Goal: Task Accomplishment & Management: Complete application form

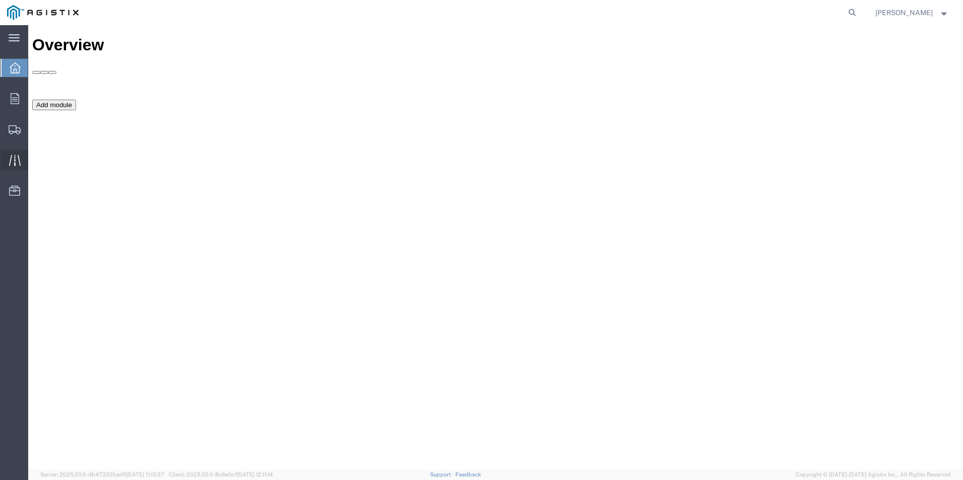
click at [14, 163] on icon at bounding box center [15, 160] width 12 height 11
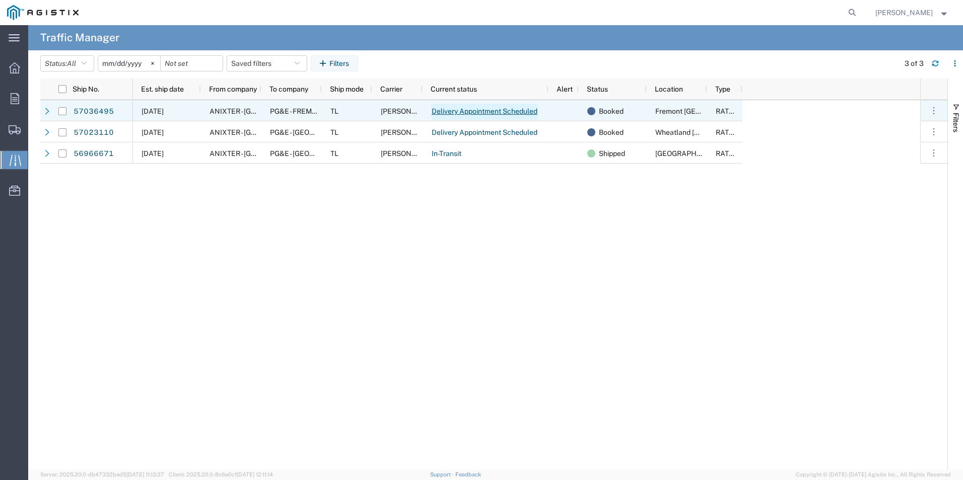
click at [469, 110] on link "Delivery Appointment Scheduled" at bounding box center [484, 112] width 107 height 16
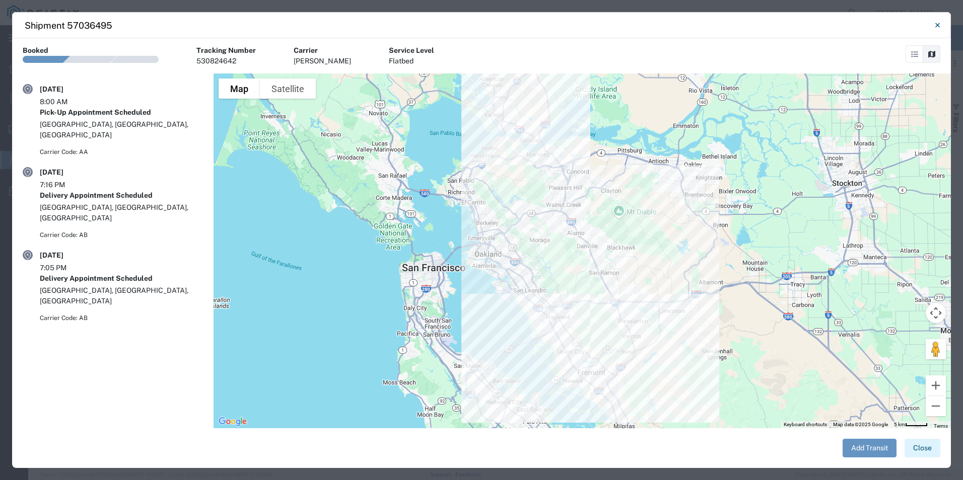
click at [924, 449] on button "Close" at bounding box center [922, 448] width 36 height 19
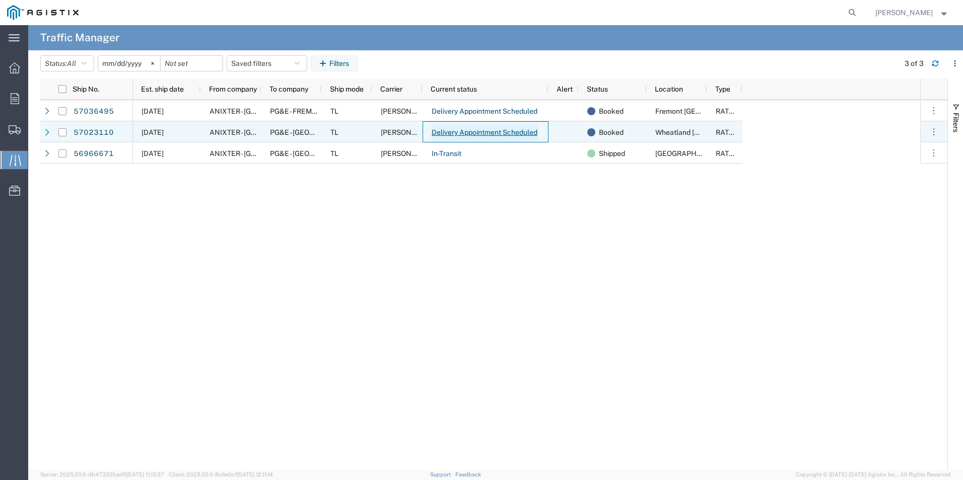
click at [487, 133] on link "Delivery Appointment Scheduled" at bounding box center [484, 133] width 107 height 16
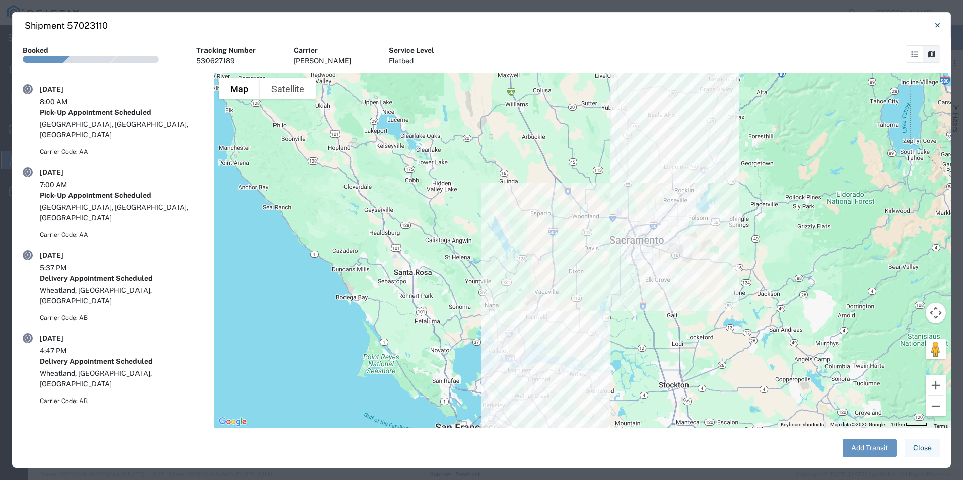
click at [921, 455] on button "Close" at bounding box center [922, 448] width 36 height 19
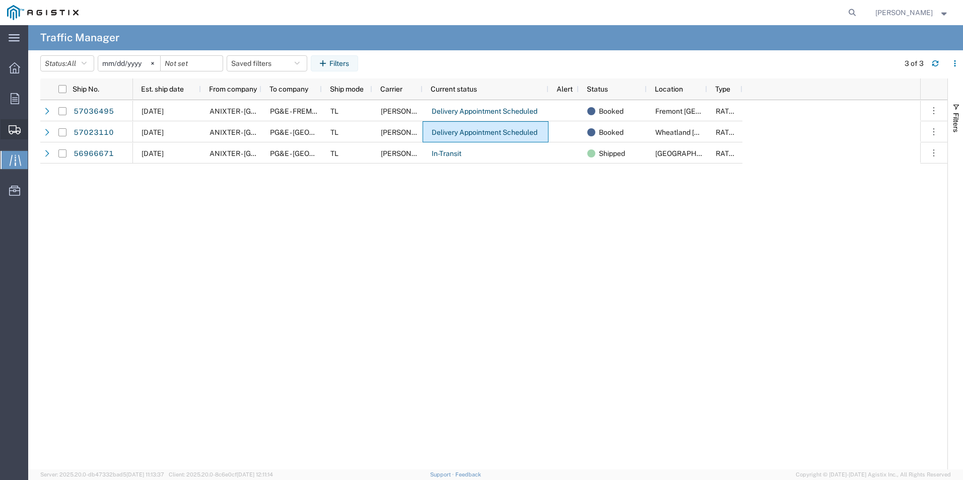
click at [0, 0] on span "Create Shipment" at bounding box center [0, 0] width 0 height 0
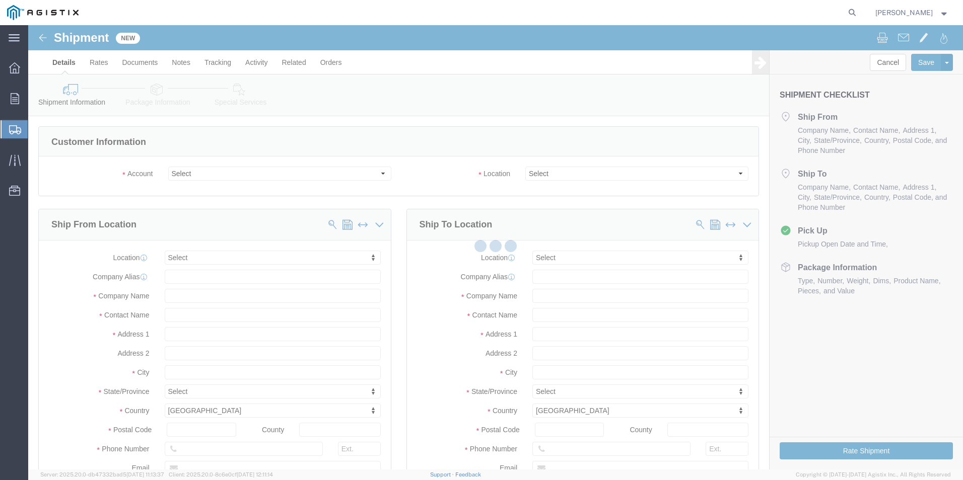
select select
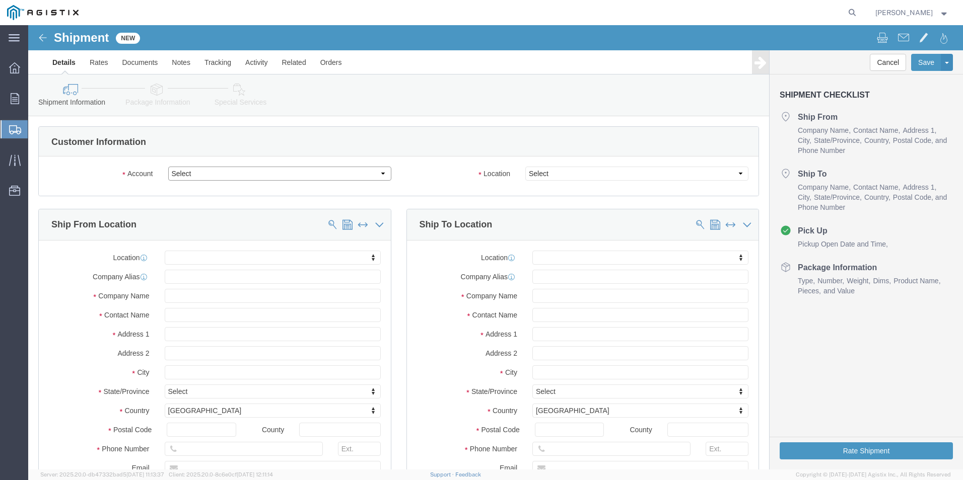
click select "Select Anixter Inc PG&E"
select select "9596"
click select "Select Anixter Inc PG&E"
select select
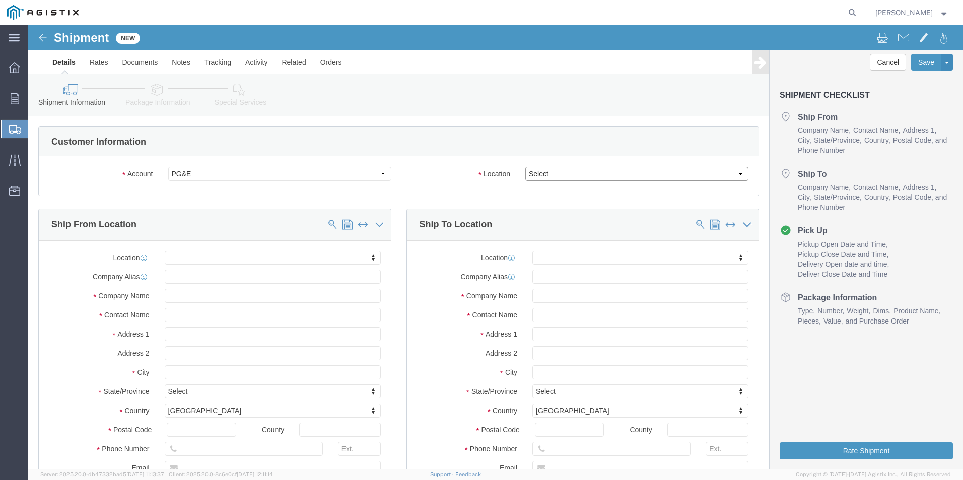
click select "Select"
select select "23082"
click select "Select All Others [GEOGRAPHIC_DATA] [GEOGRAPHIC_DATA] [GEOGRAPHIC_DATA] [GEOGRA…"
click span
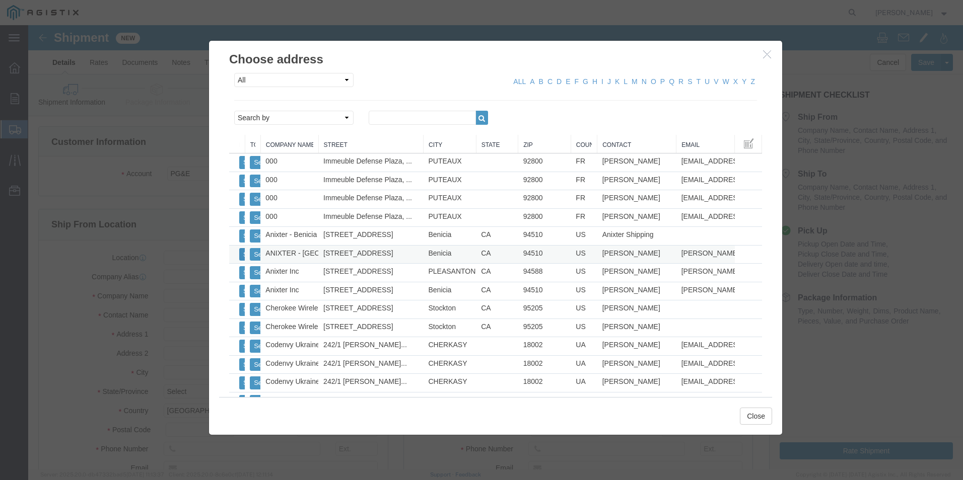
click button "Select"
select select "CA"
click button "Close"
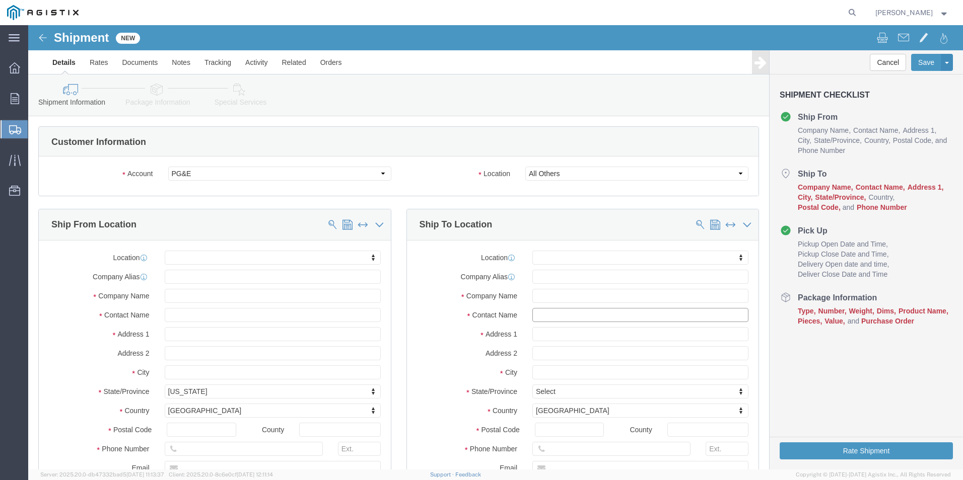
click input "text"
type input "stockto"
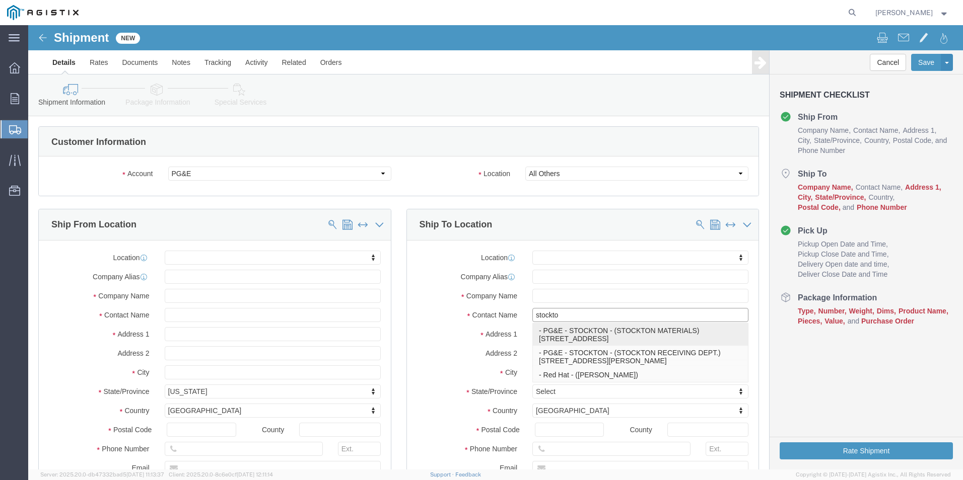
click p "- PG&E - STOCKTON - (STOCKTON MATERIALS) [STREET_ADDRESS]"
select select "CA"
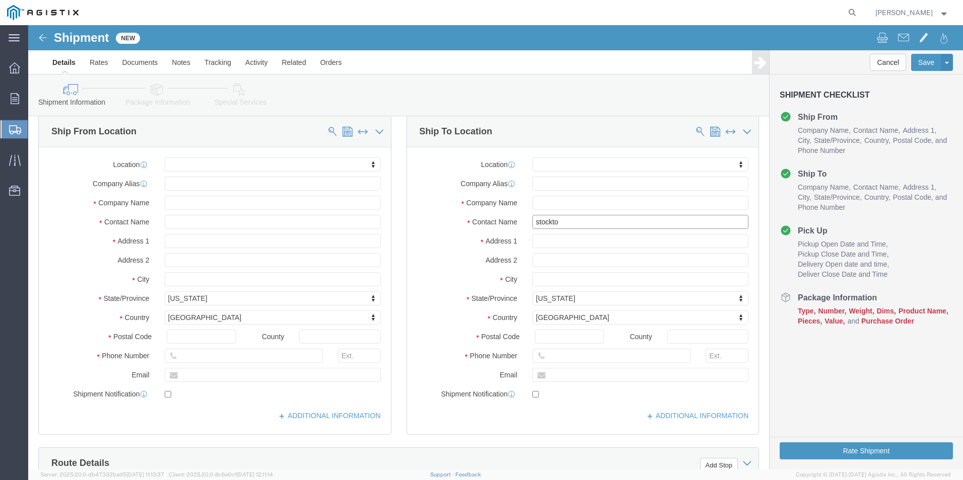
scroll to position [101, 0]
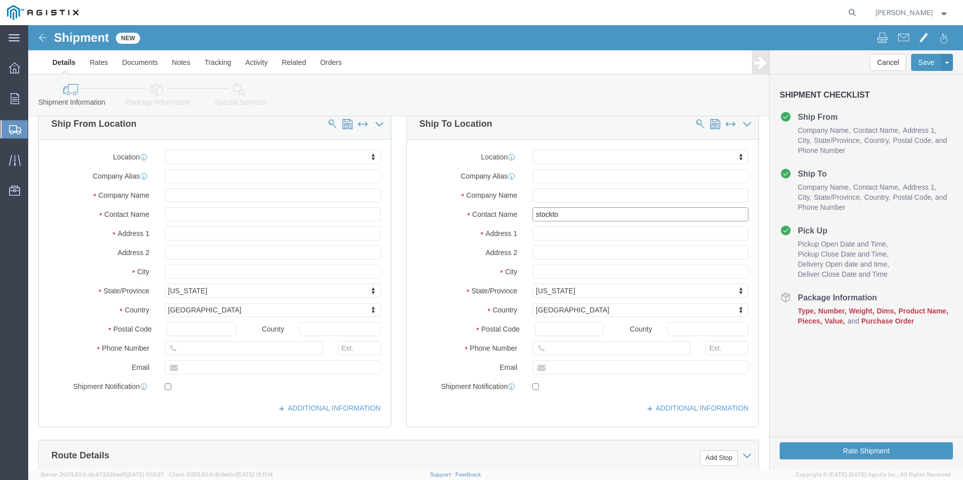
type input "STOCKTON MATERIALS"
click input "text"
type input "[PHONE_NUMBER]"
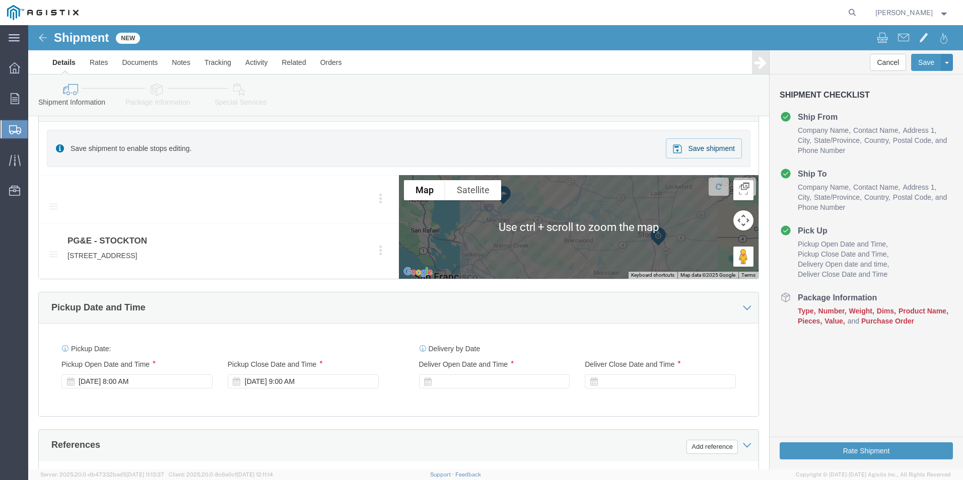
scroll to position [503, 0]
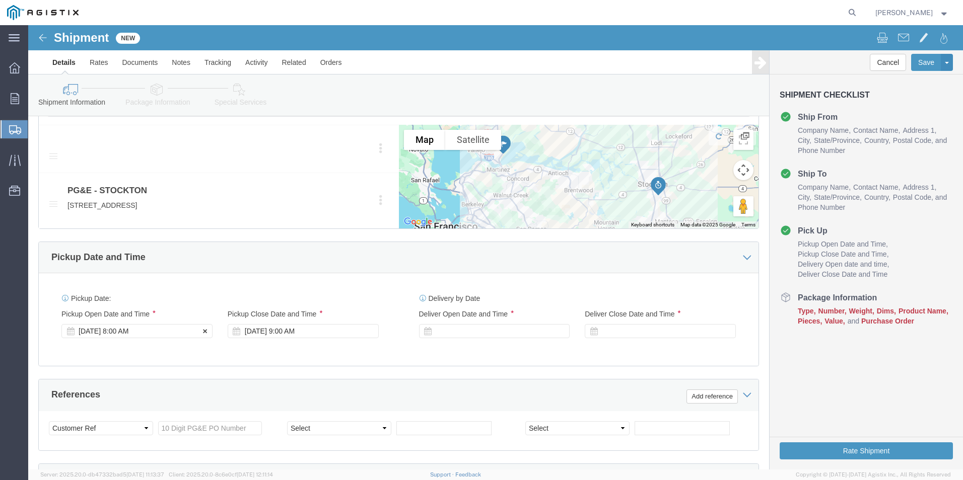
click div "[DATE] 8:00 AM"
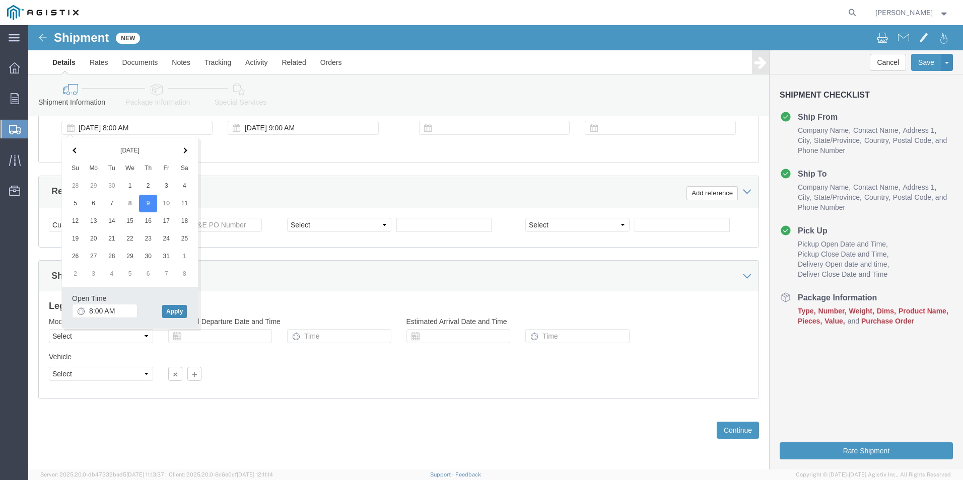
click button "Apply"
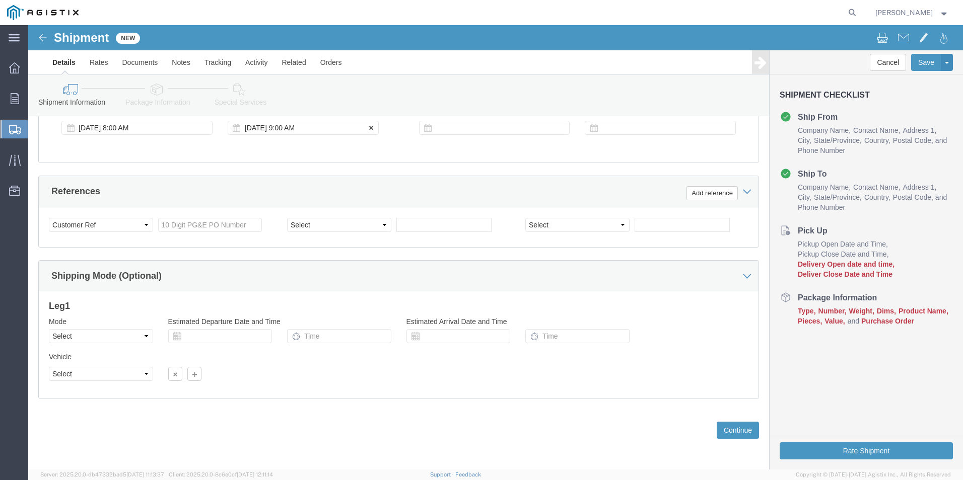
click div "[DATE] 9:00 AM"
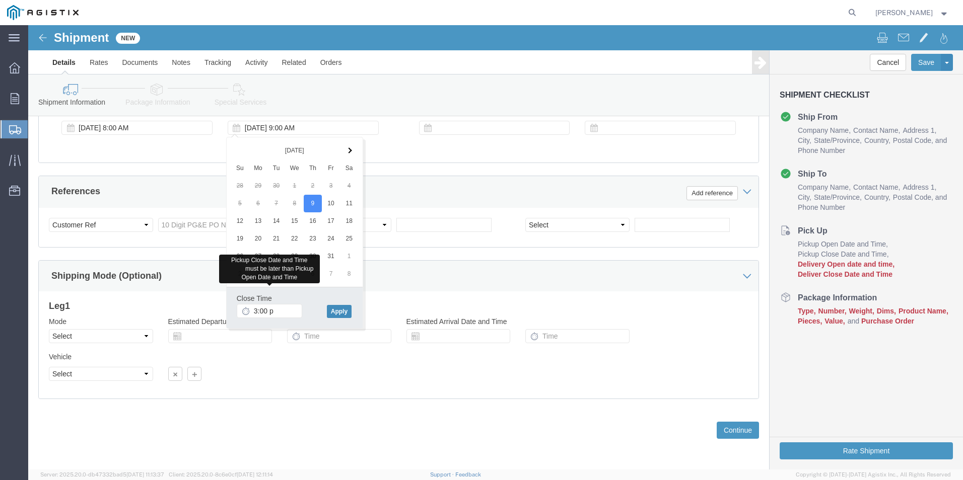
type input "3:00 PM"
click button "Apply"
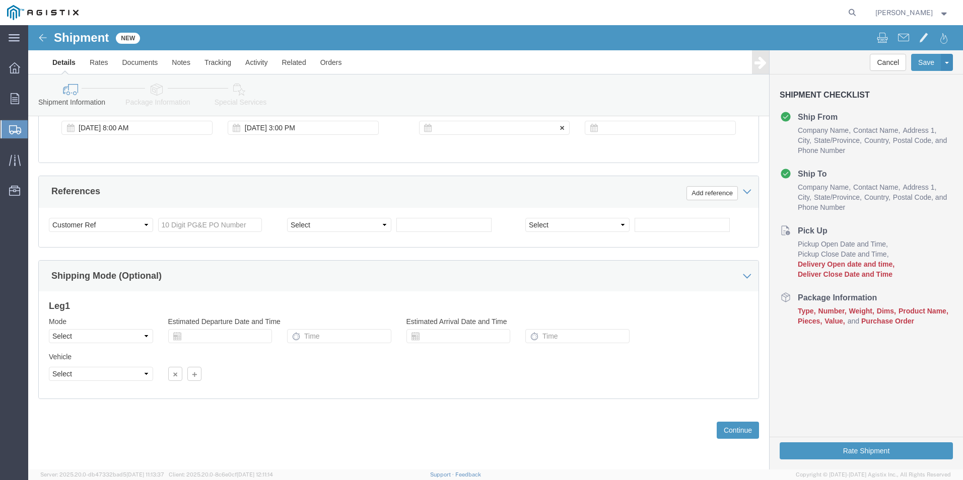
click div
click input "4:00 PM"
type input "6:00 AM"
click button "Apply"
click div
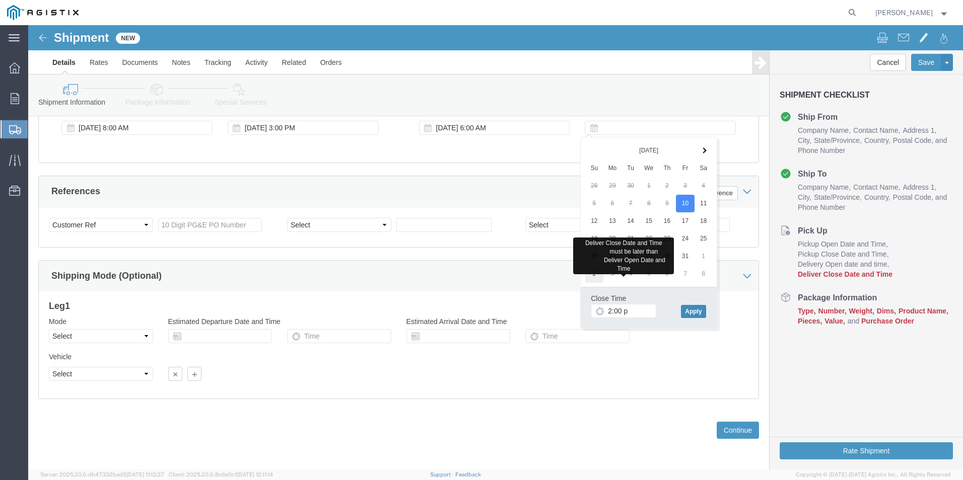
type input "2:00 PM"
click button "Apply"
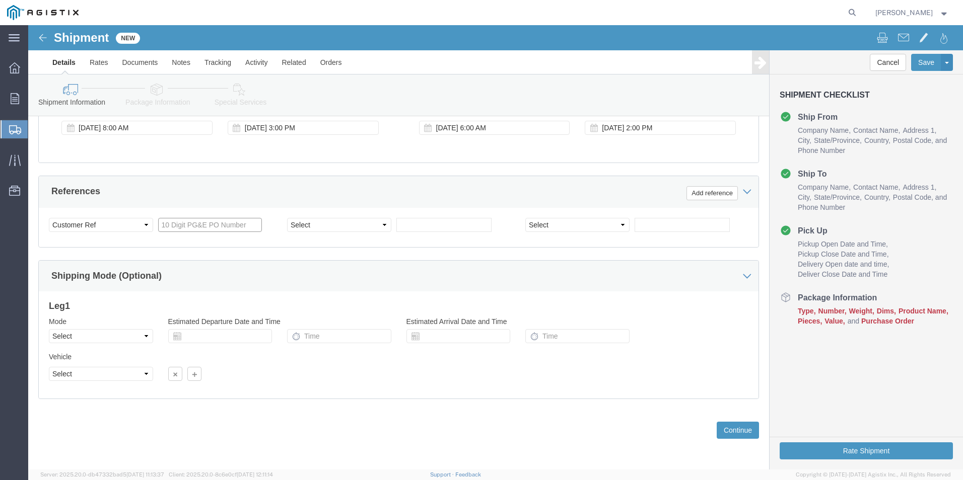
click input "text"
type input "3501416440"
click button "Continue"
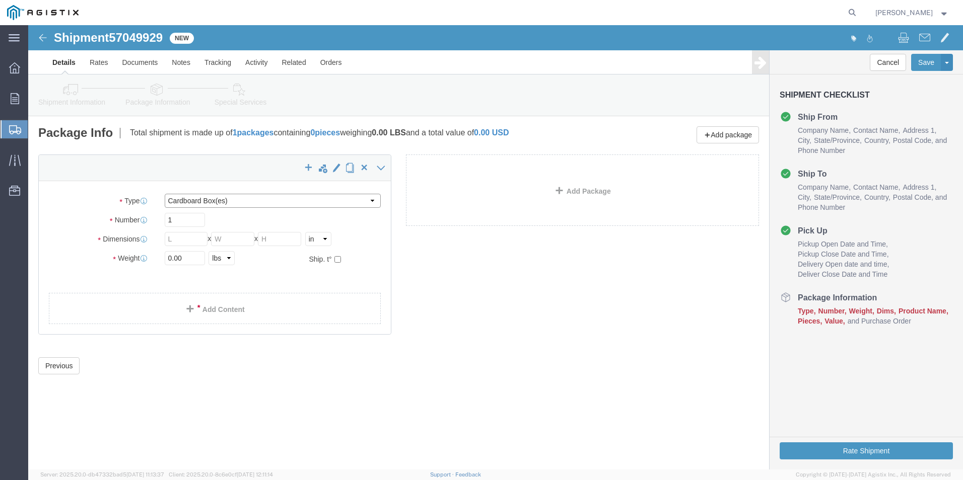
drag, startPoint x: 346, startPoint y: 176, endPoint x: 342, endPoint y: 181, distance: 6.8
click select "Select Bulk Bundle(s) Cardboard Box(es) Carton(s) Crate(s) Drum(s) (Fiberboard)…"
select select "POST"
click select "Select Bulk Bundle(s) Cardboard Box(es) Carton(s) Crate(s) Drum(s) (Fiberboard)…"
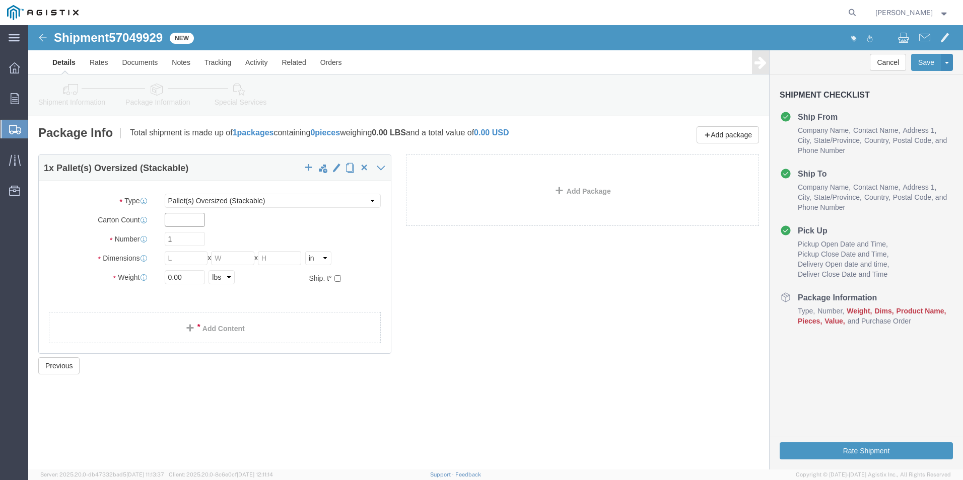
click input "text"
type input "1"
type input "8"
type input "124"
type input "56"
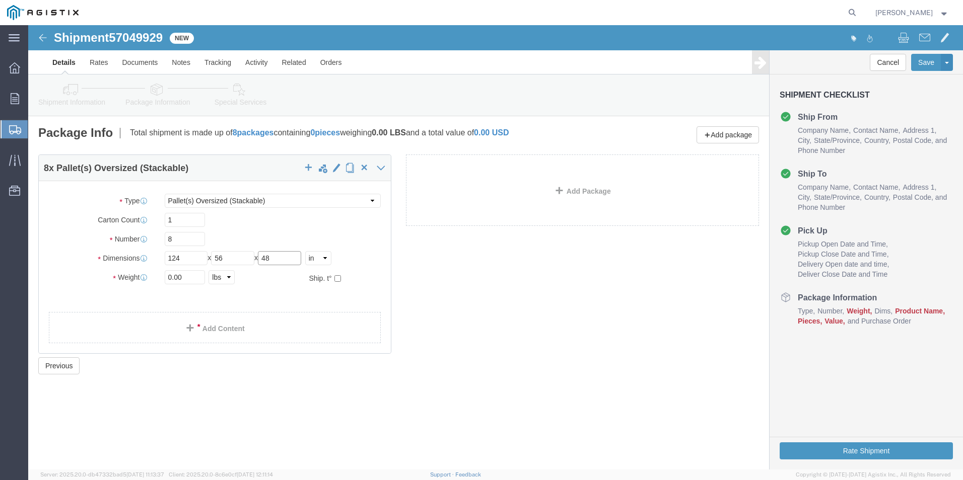
type input "48"
type input "8000"
click div "8 x Pallet(s) Oversized (Stackable) Package Type Select Bulk Bundle(s) Cardboar…"
click link "Add Content"
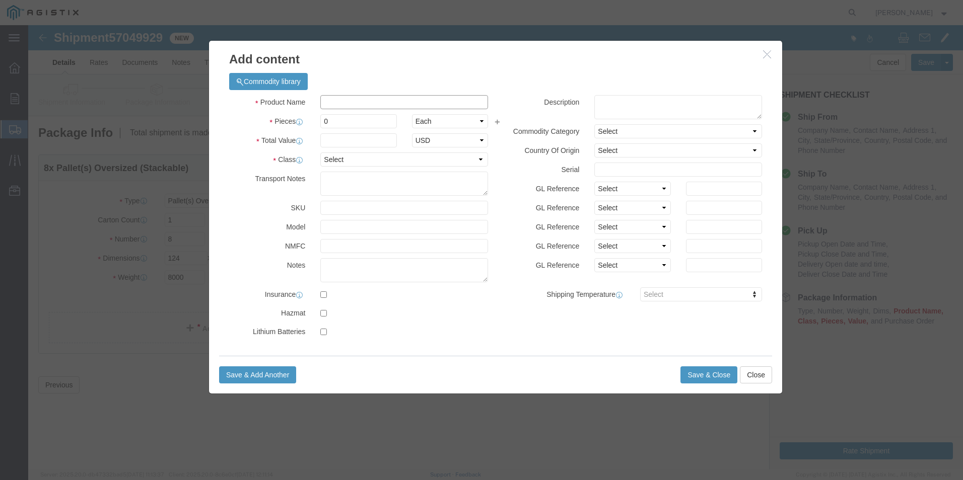
click input "text"
type input "m343981"
click td "Name: RECLOSER VIPER ST 38KV BUSHING"
select select
select select "USD"
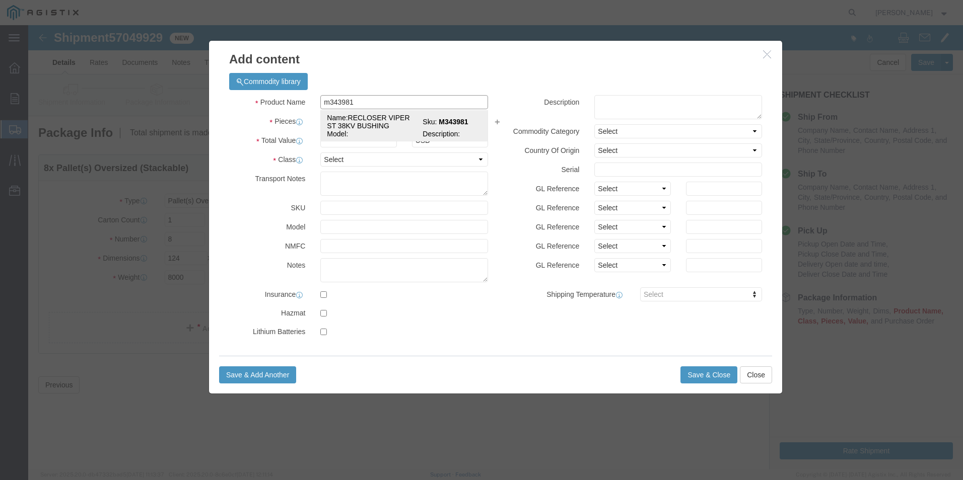
type input "RECLOSER VIPER ST 38KV BUSHING"
type input "M343981"
type input "RECLOSER VIPER ST 38KV BUSHING"
click input "text"
type input "8"
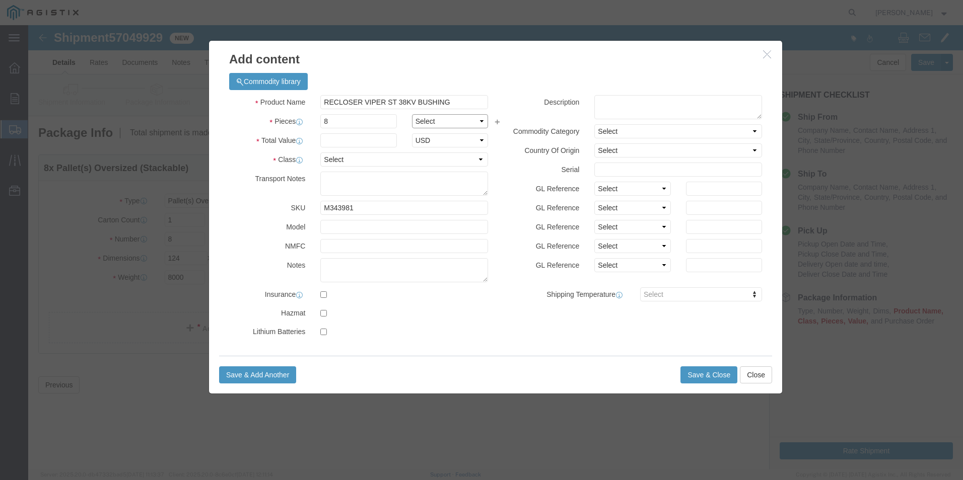
select select "EA"
type input "215000"
select select "70"
type textarea "MUST BE ON A FLATBED"
click textarea
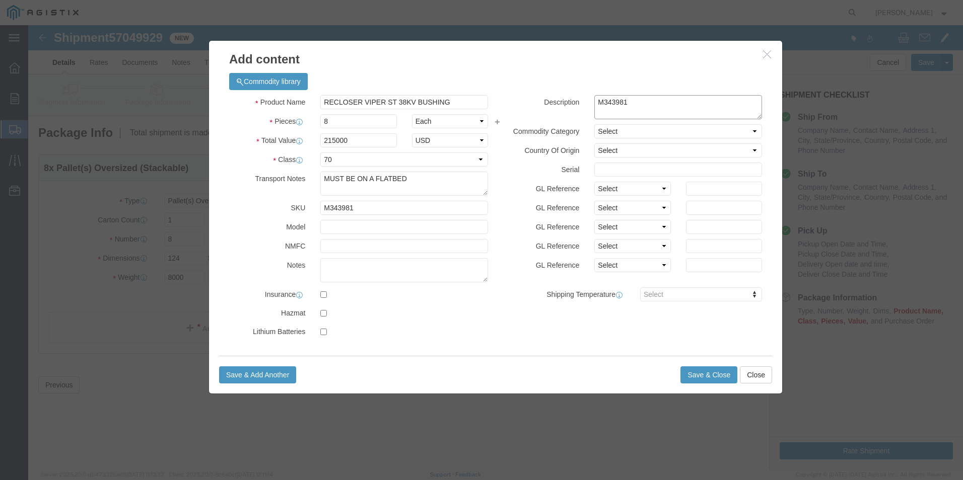
type textarea "M343981"
click button "Save & Close"
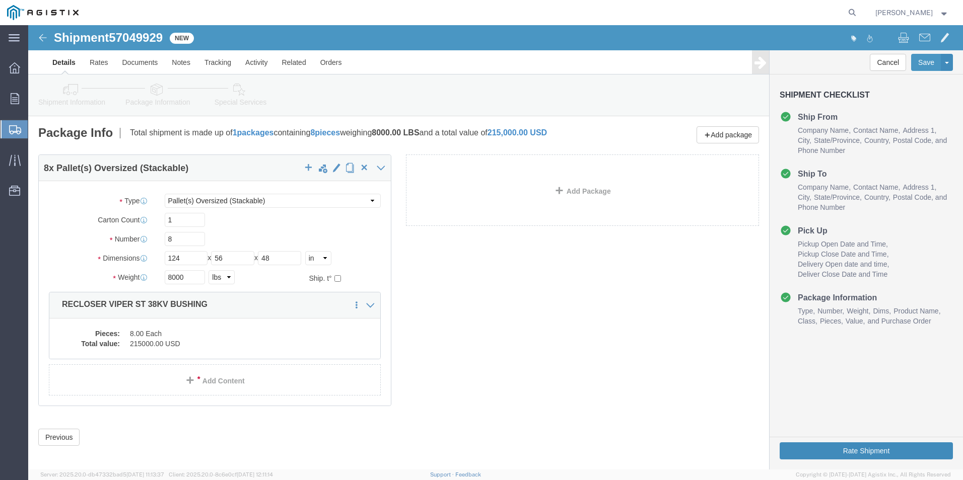
click button "Rate Shipment"
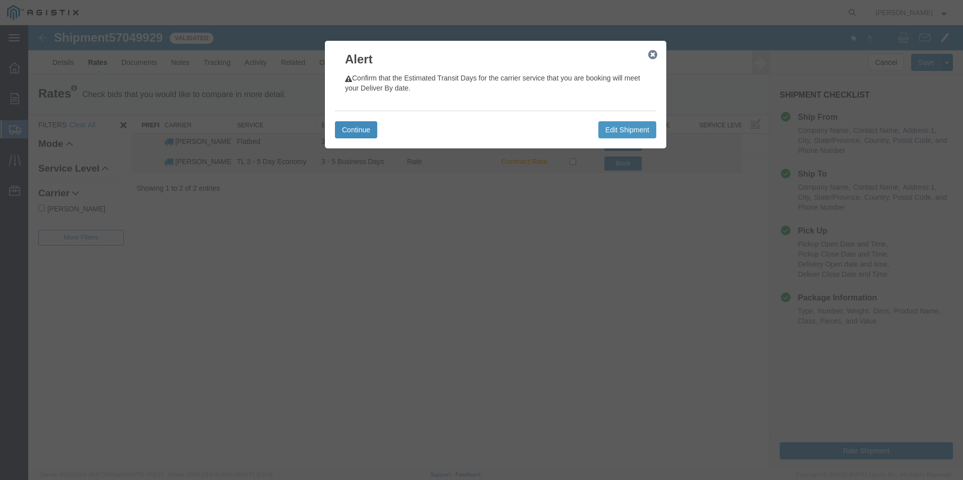
click at [369, 130] on button "Continue" at bounding box center [356, 129] width 42 height 17
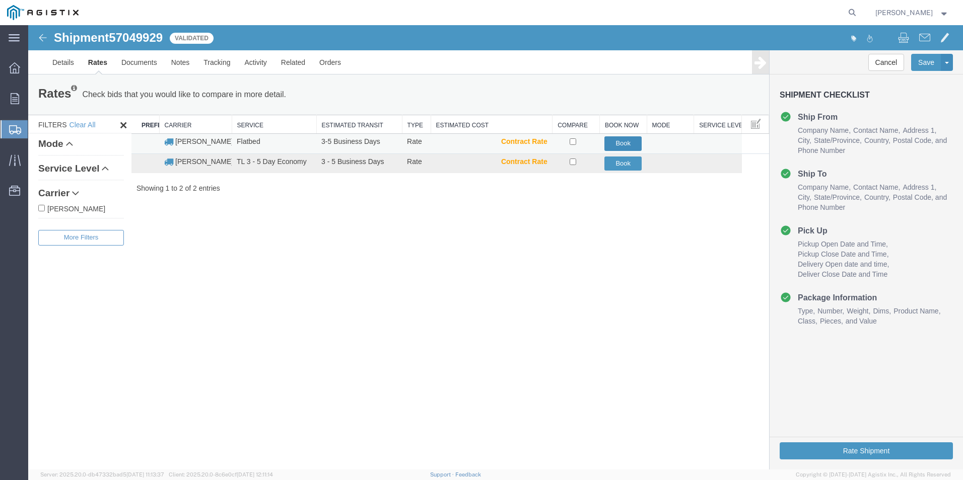
click at [617, 140] on button "Book" at bounding box center [622, 143] width 37 height 15
